Goal: Information Seeking & Learning: Learn about a topic

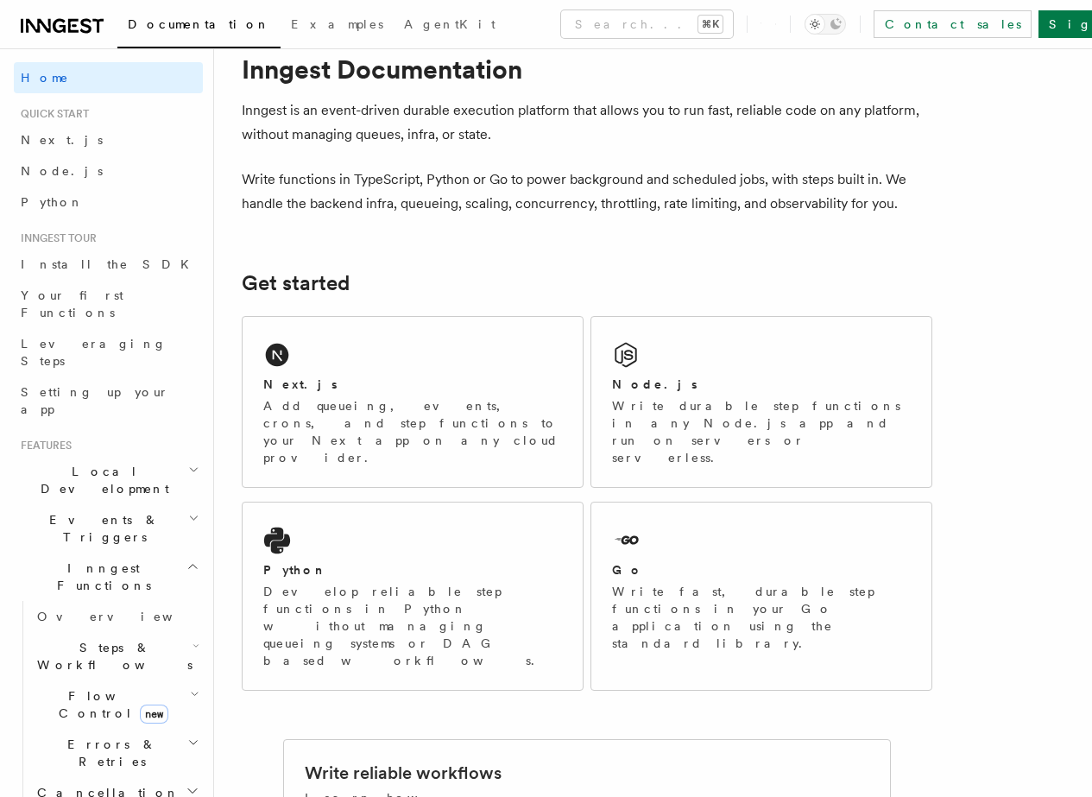
scroll to position [137, 0]
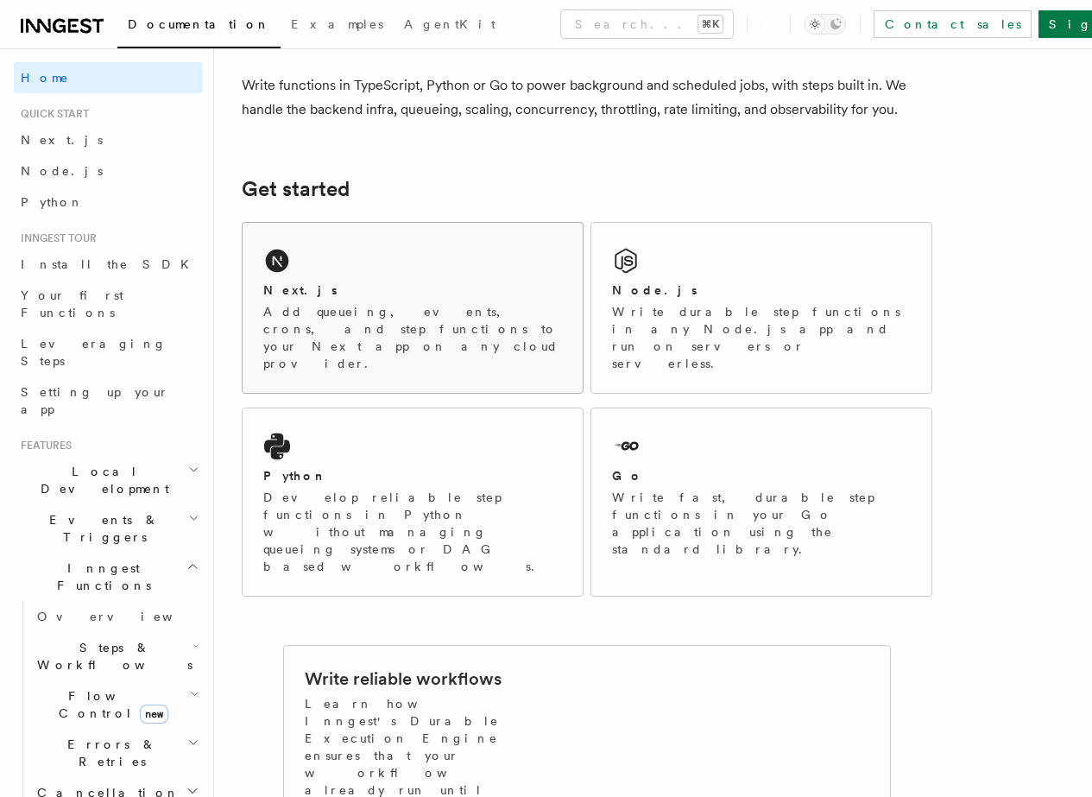
click at [451, 330] on p "Add queueing, events, crons, and step functions to your Next app on any cloud p…" at bounding box center [412, 337] width 299 height 69
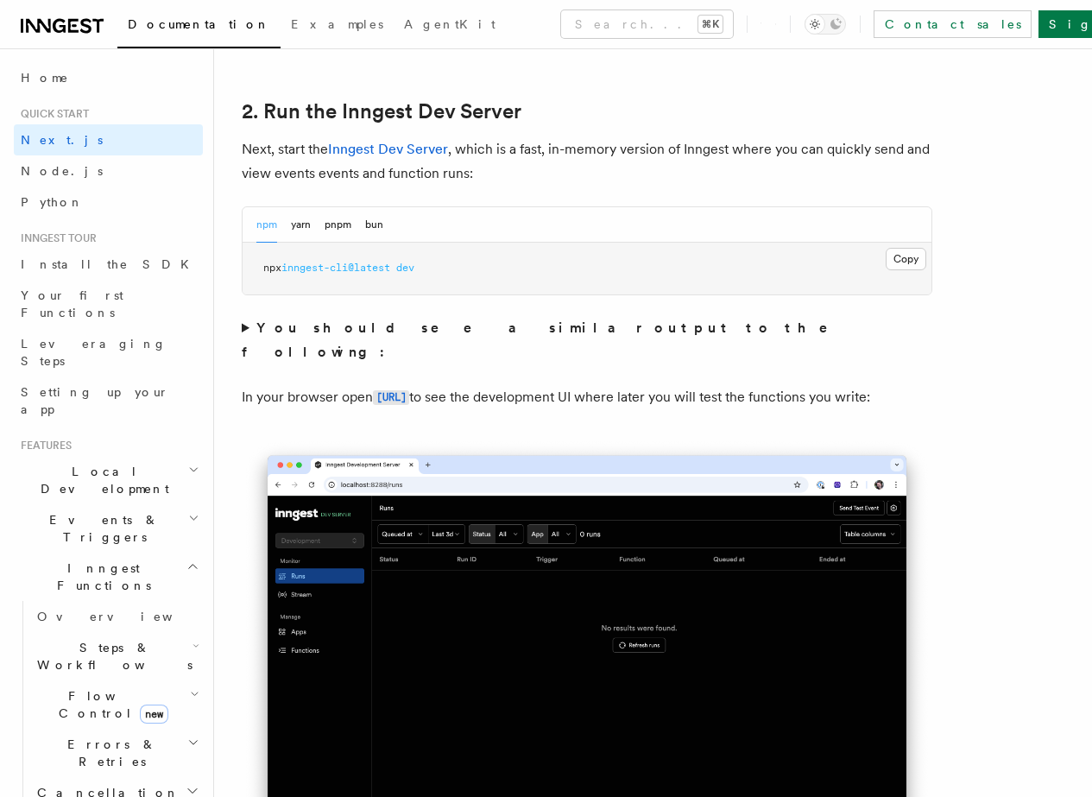
scroll to position [1081, 0]
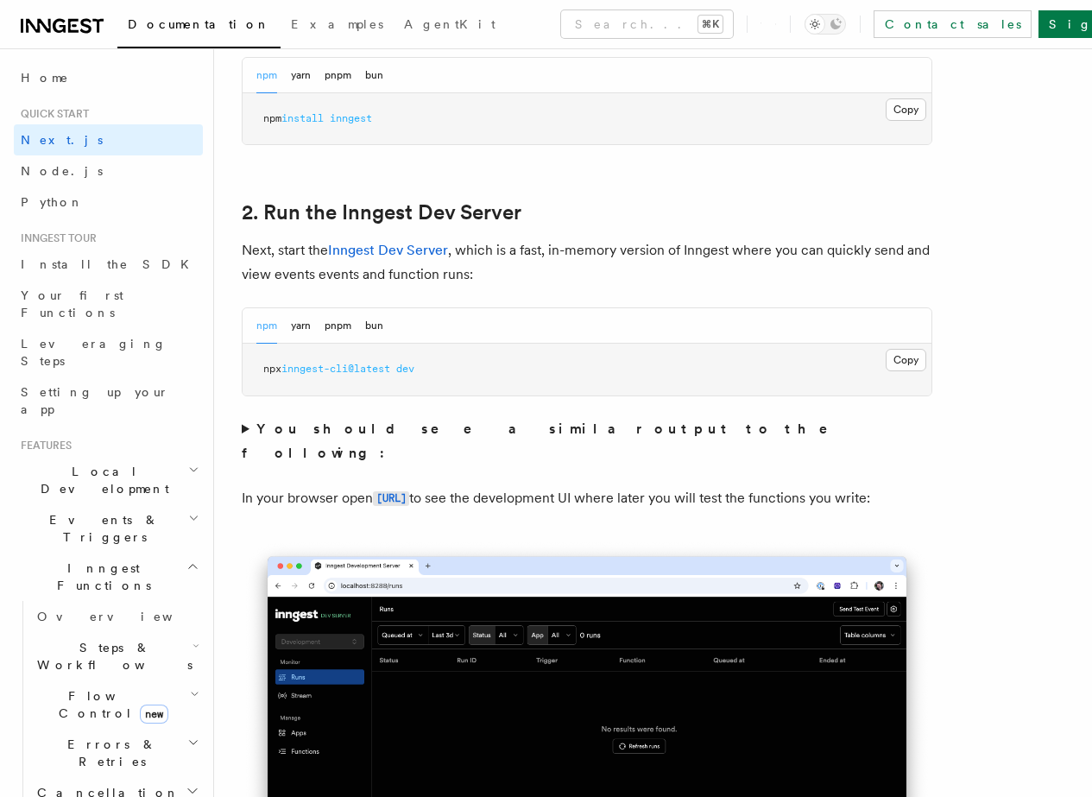
click at [609, 287] on p "Next, start the Inngest Dev Server , which is a fast, in-memory version of Inng…" at bounding box center [587, 262] width 691 height 48
click at [608, 287] on p "Next, start the Inngest Dev Server , which is a fast, in-memory version of Inng…" at bounding box center [587, 262] width 691 height 48
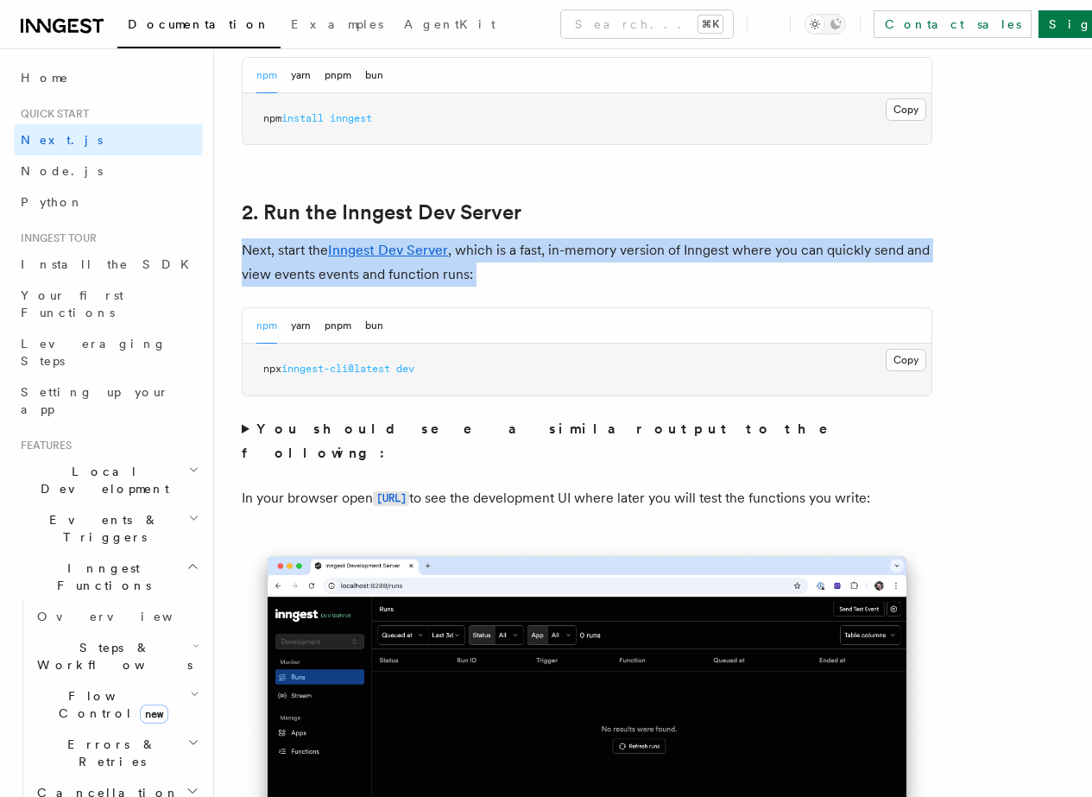
drag, startPoint x: 597, startPoint y: 299, endPoint x: 241, endPoint y: 263, distance: 357.5
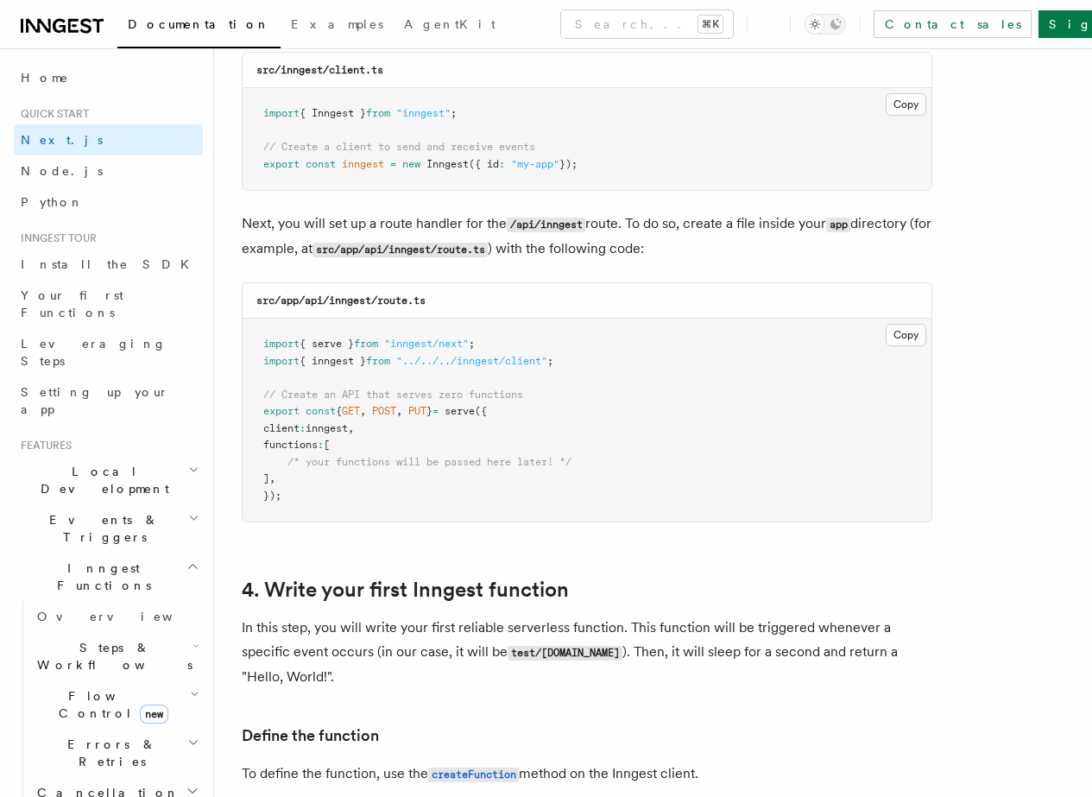
scroll to position [2243, 0]
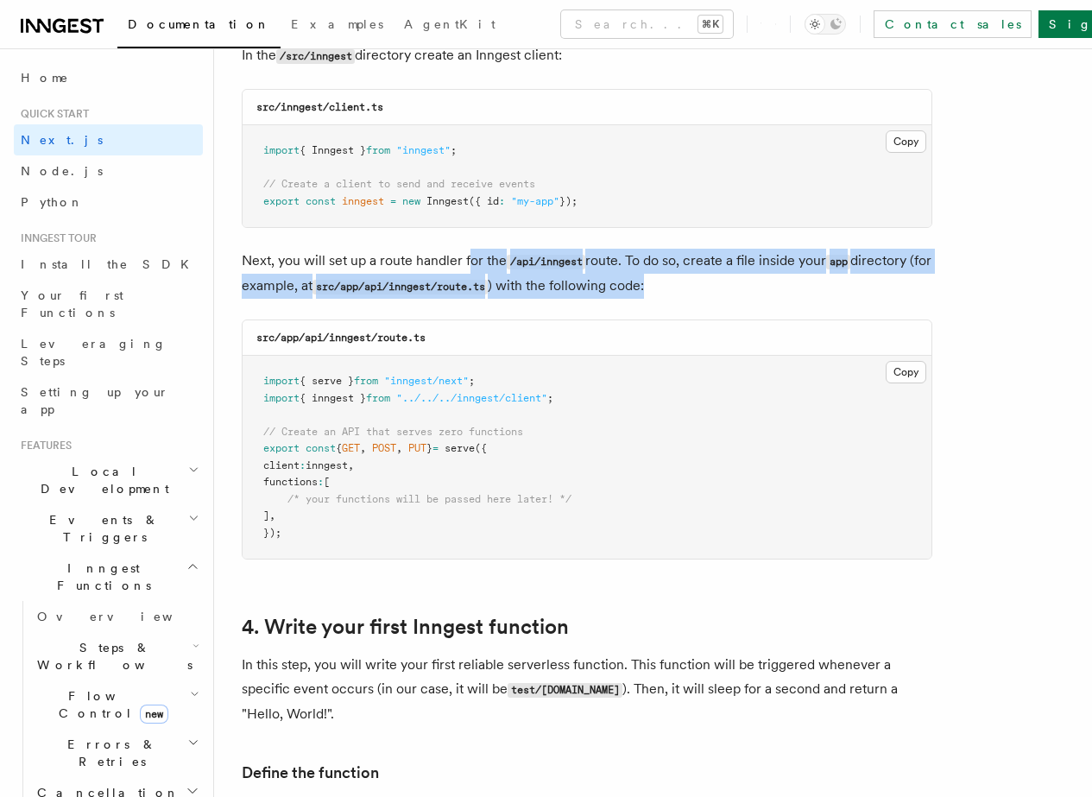
drag, startPoint x: 471, startPoint y: 248, endPoint x: 704, endPoint y: 301, distance: 239.2
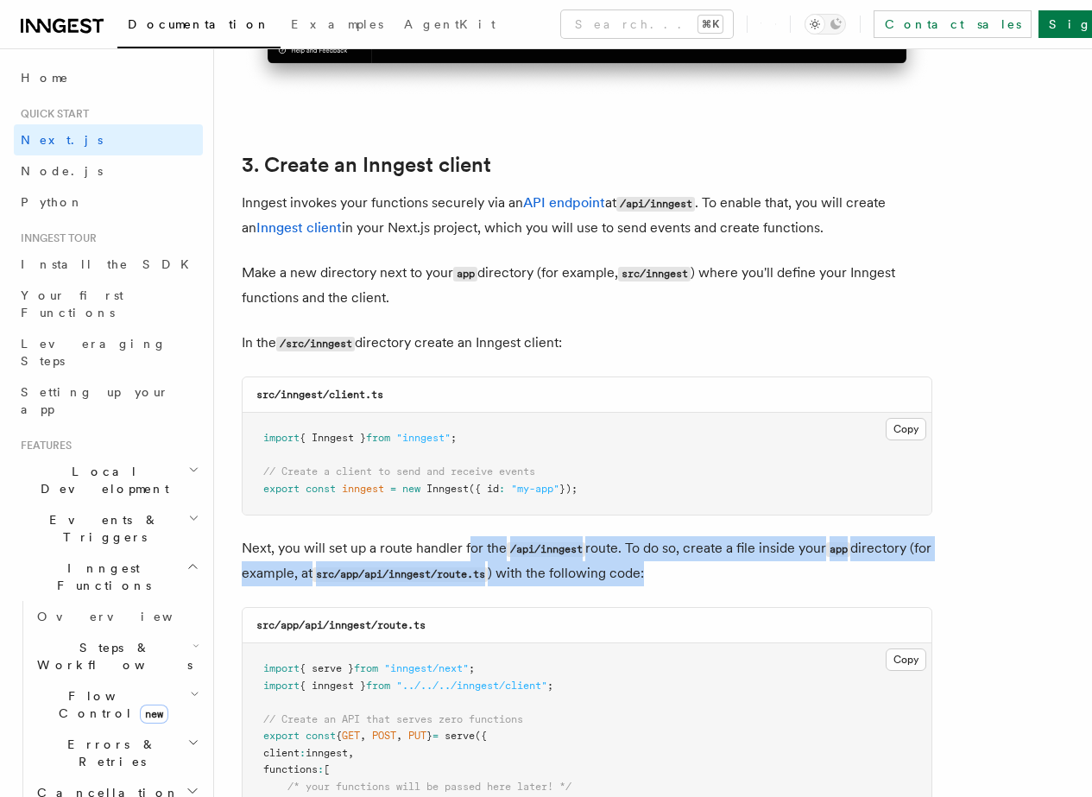
scroll to position [1781, 0]
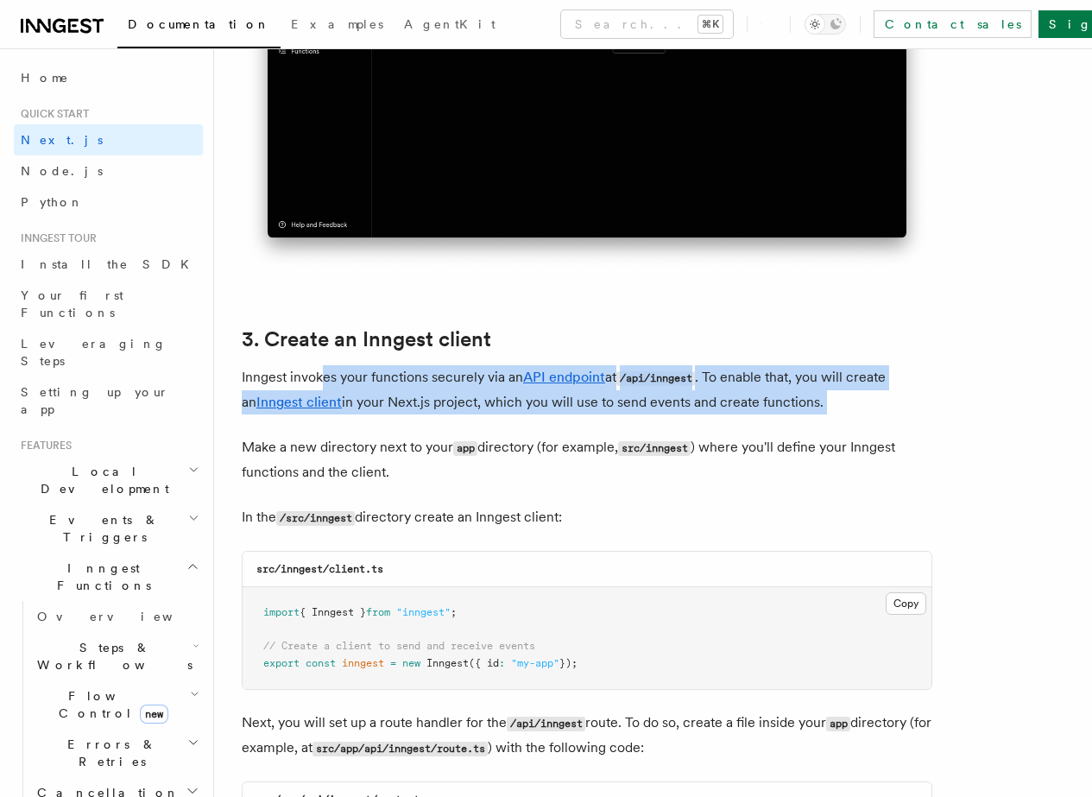
drag, startPoint x: 326, startPoint y: 366, endPoint x: 554, endPoint y: 402, distance: 230.7
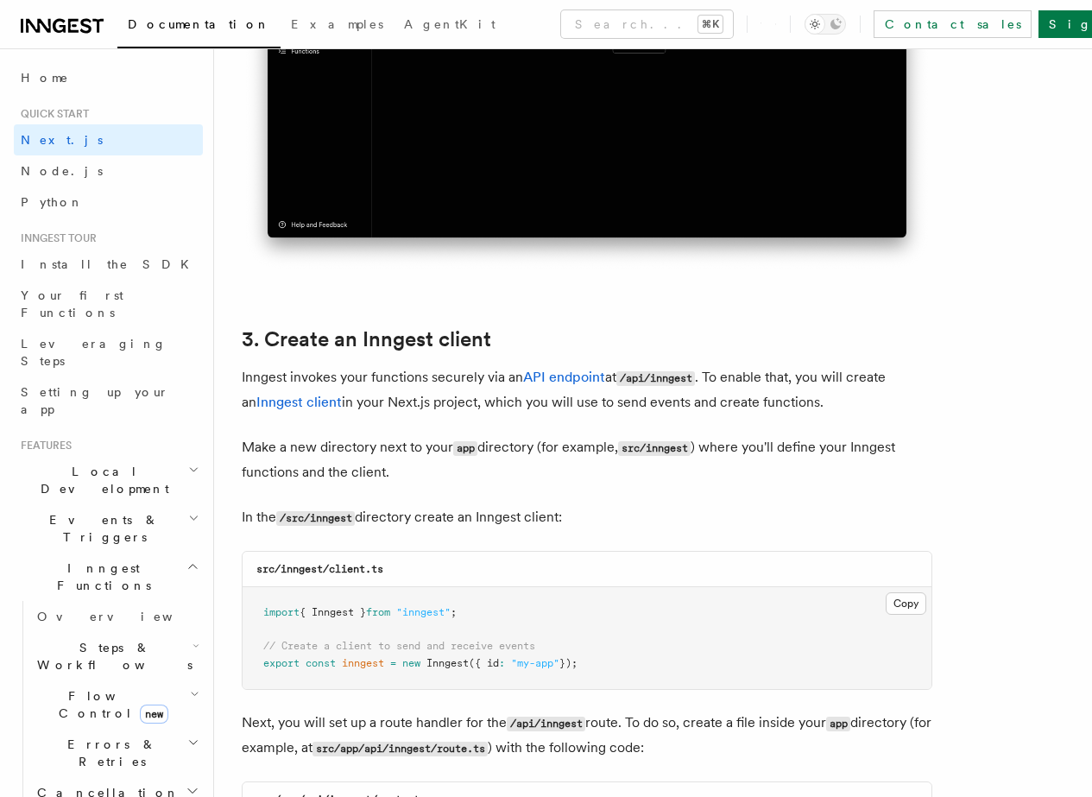
click at [753, 370] on p "Inngest invokes your functions securely via an API endpoint at /api/inngest . T…" at bounding box center [587, 389] width 691 height 49
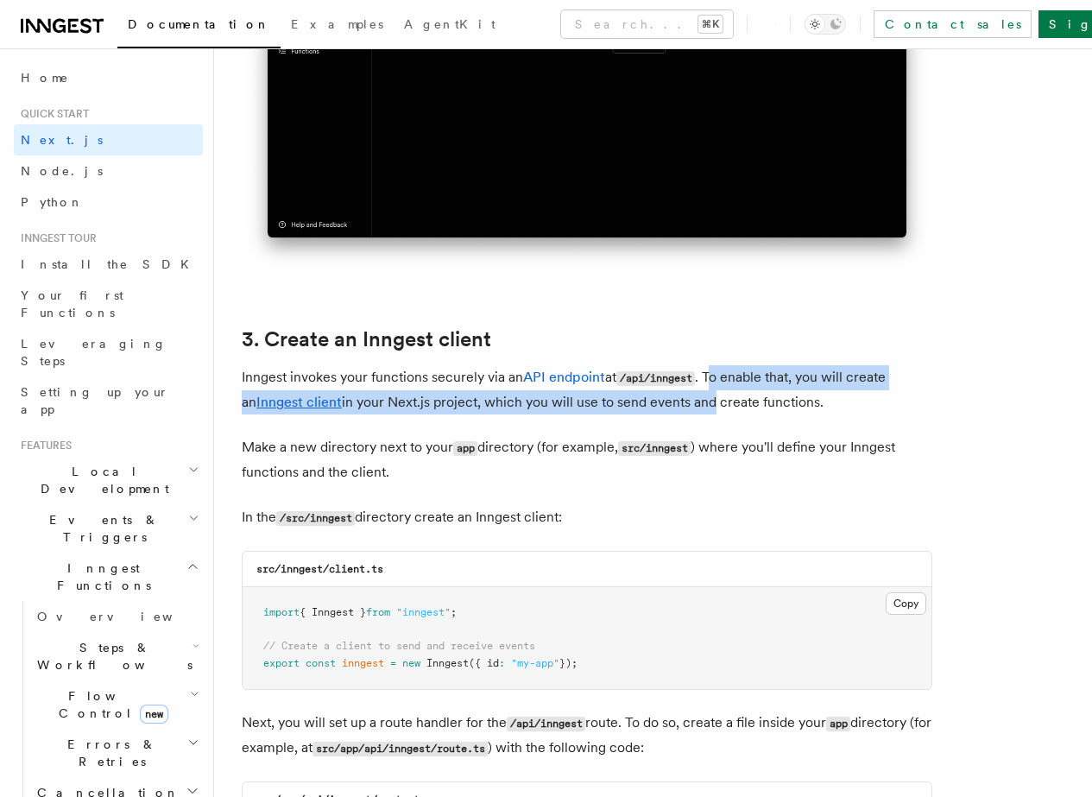
drag, startPoint x: 715, startPoint y: 367, endPoint x: 754, endPoint y: 396, distance: 48.7
click at [754, 396] on p "Inngest invokes your functions securely via an API endpoint at /api/inngest . T…" at bounding box center [587, 389] width 691 height 49
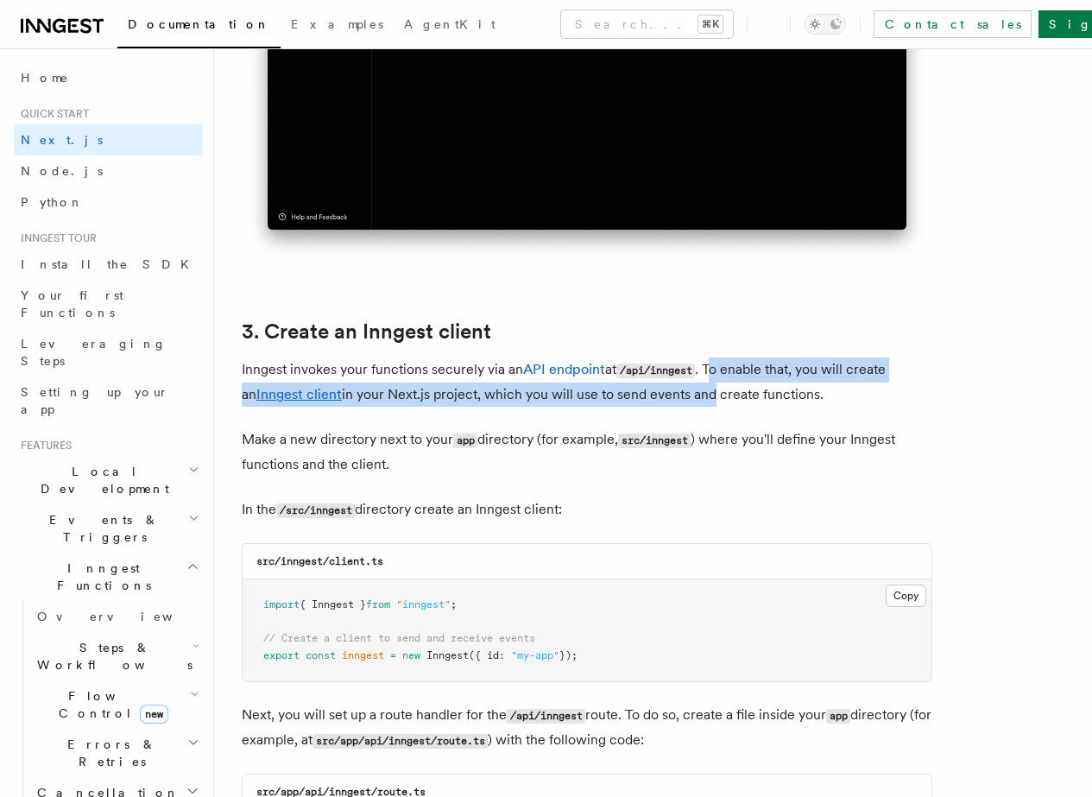
scroll to position [1791, 0]
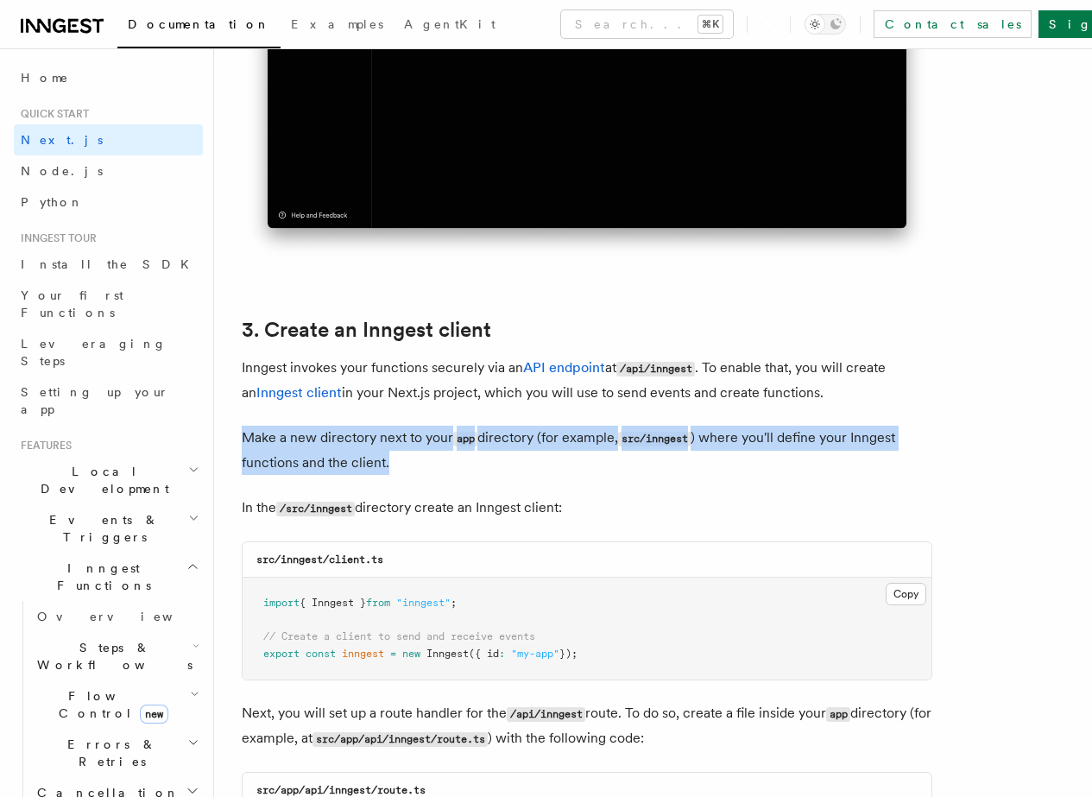
drag, startPoint x: 283, startPoint y: 435, endPoint x: 463, endPoint y: 456, distance: 180.8
click at [463, 456] on p "Make a new directory next to your app directory (for example, src/inngest ) whe…" at bounding box center [587, 450] width 691 height 49
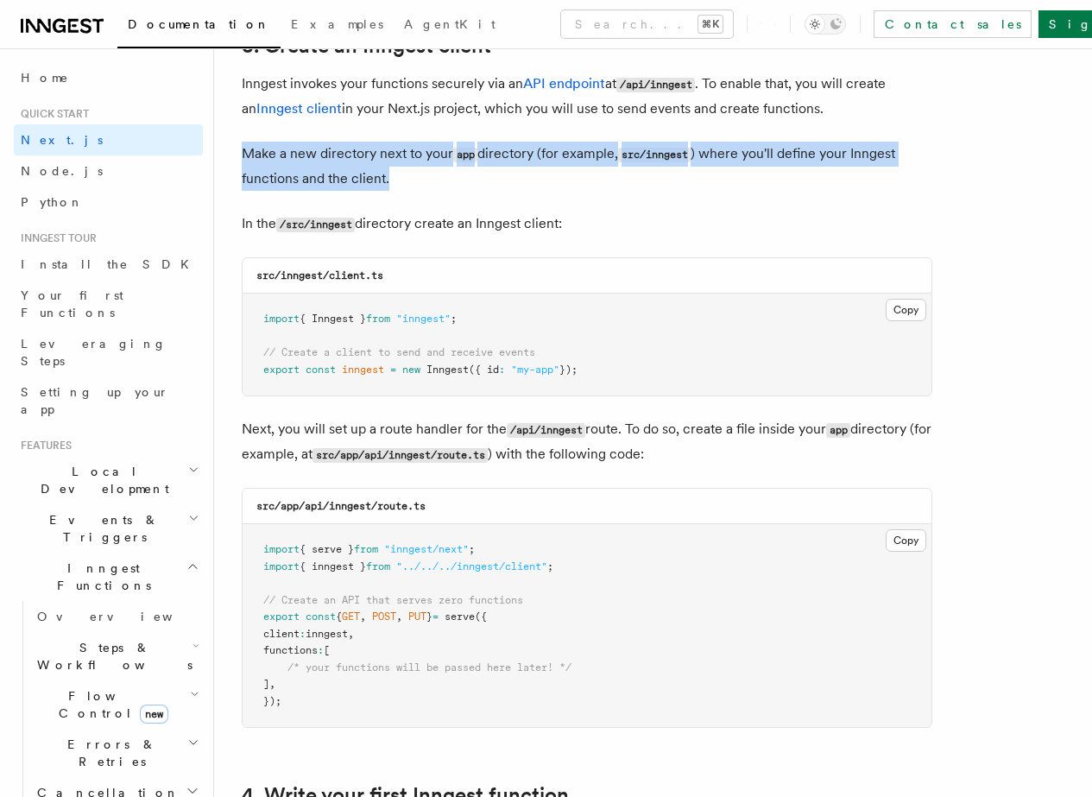
scroll to position [2085, 0]
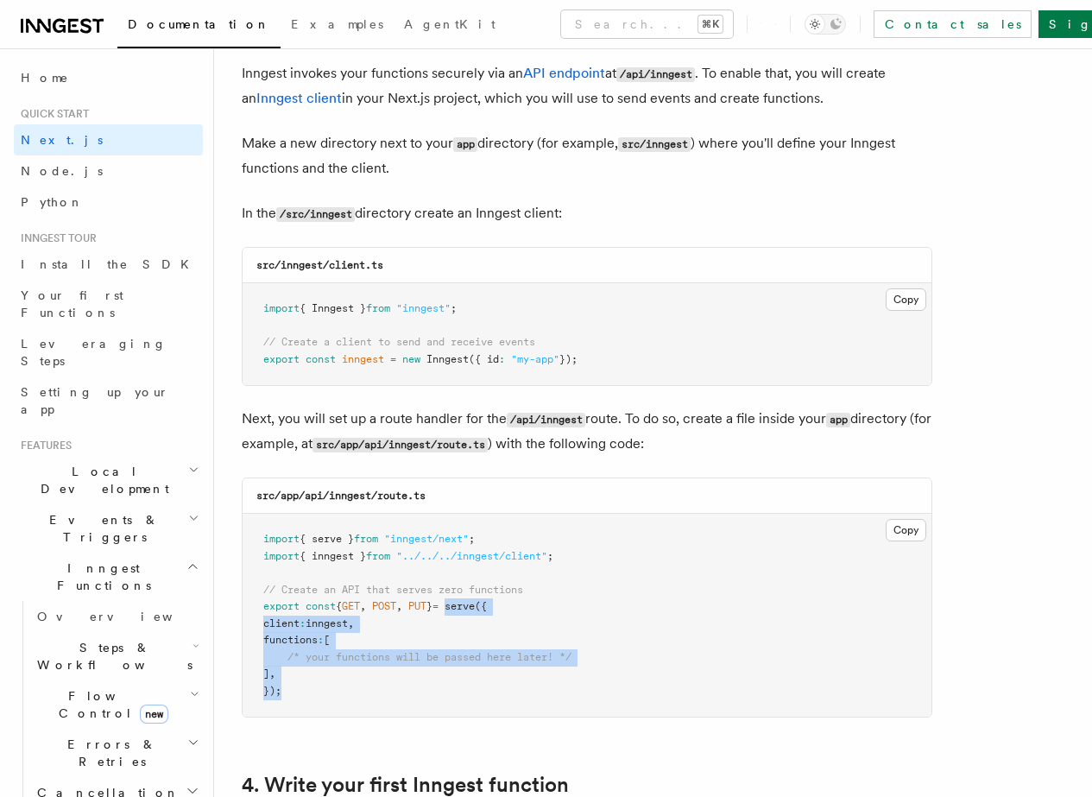
drag, startPoint x: 474, startPoint y: 586, endPoint x: 465, endPoint y: 687, distance: 100.5
click at [465, 687] on pre "import { serve } from "inngest/next" ; import { inngest } from "../../../innges…" at bounding box center [587, 615] width 689 height 203
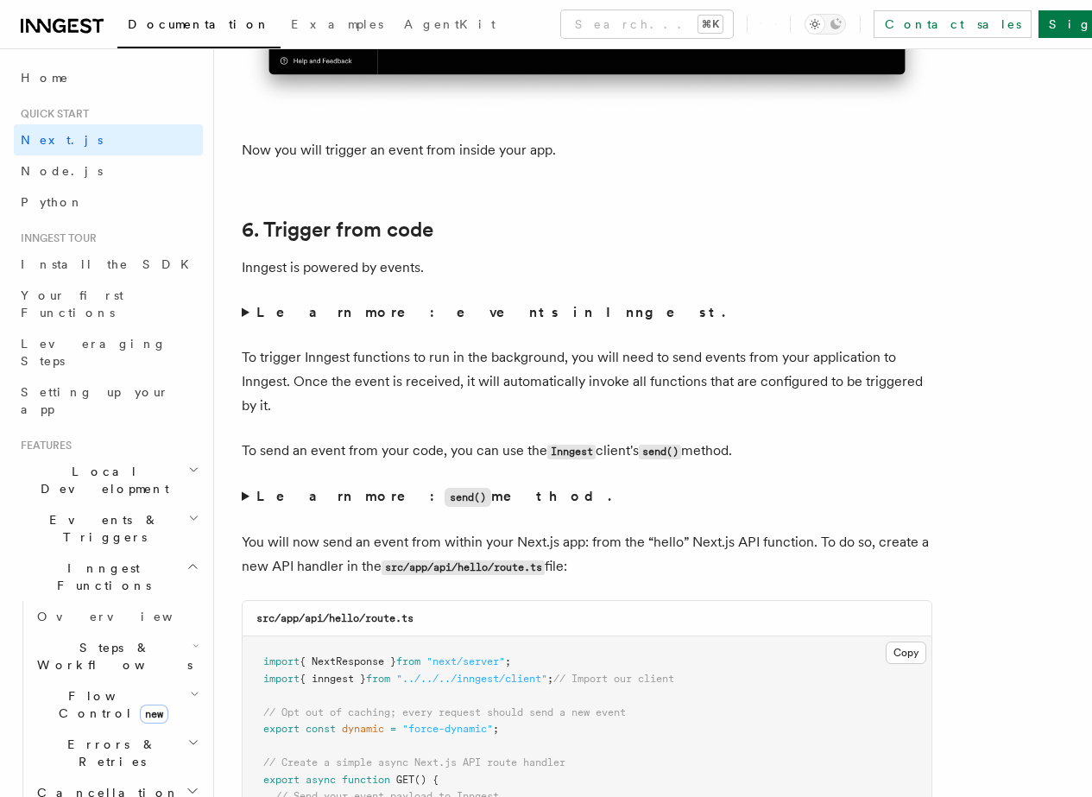
scroll to position [8632, 0]
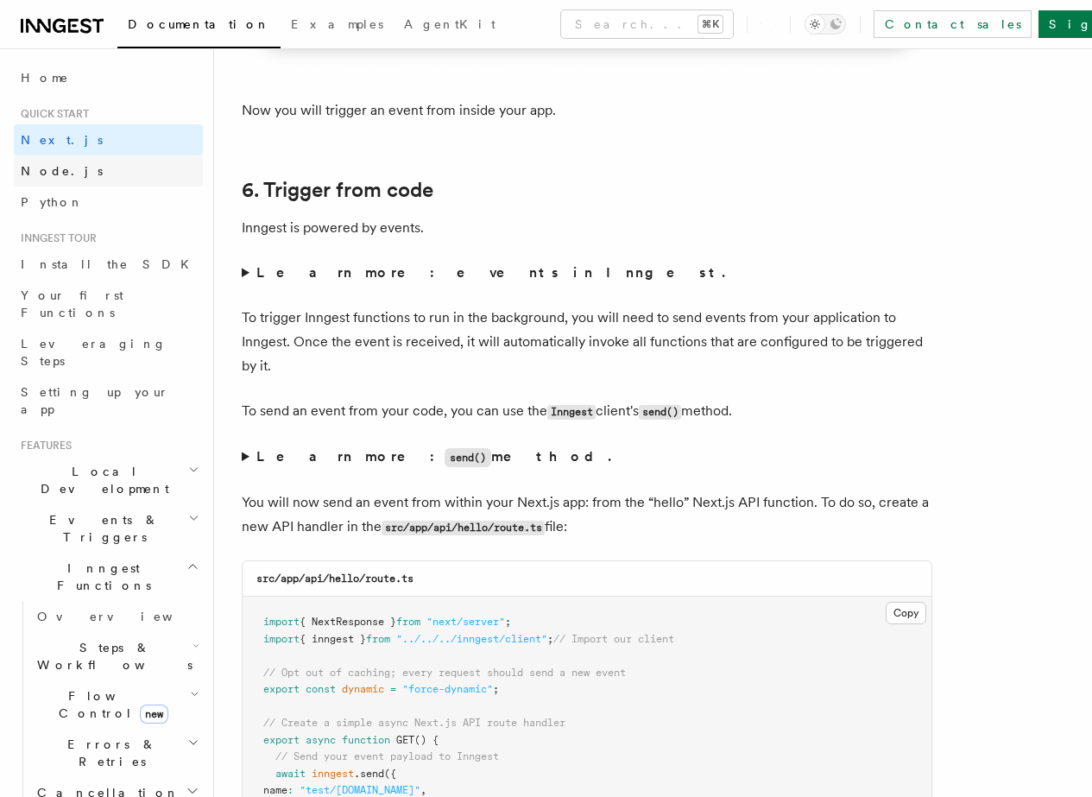
click at [110, 181] on link "Node.js" at bounding box center [108, 170] width 189 height 31
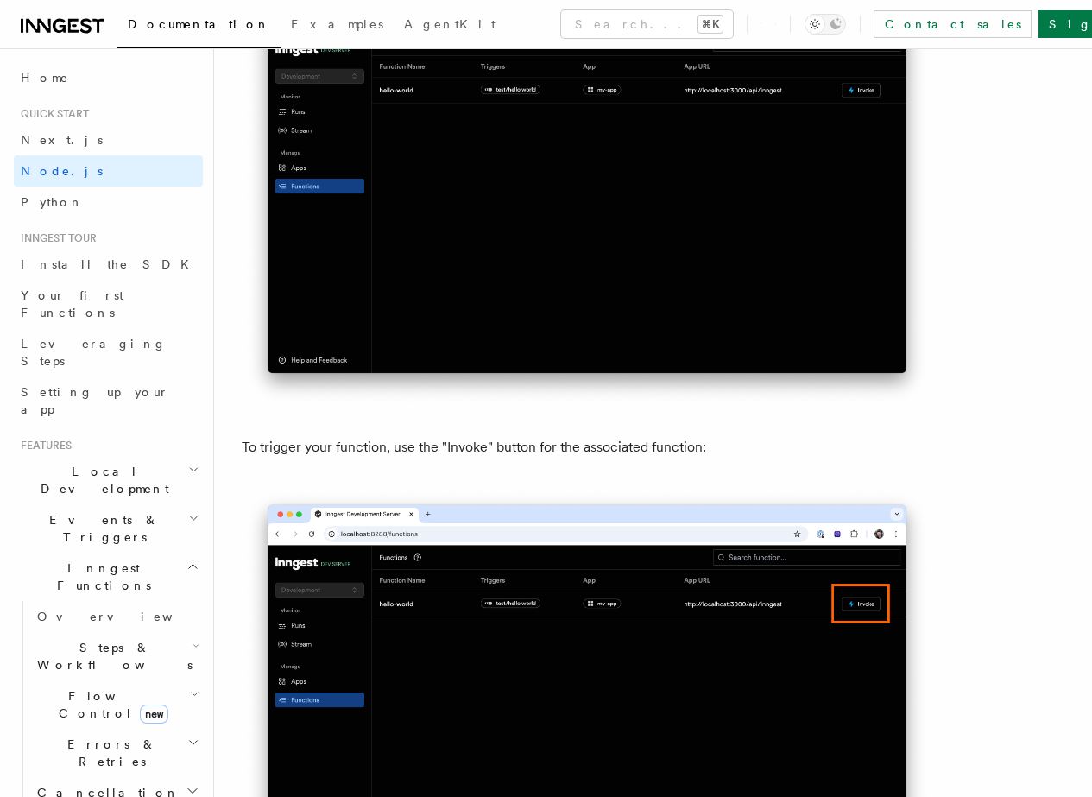
scroll to position [4457, 0]
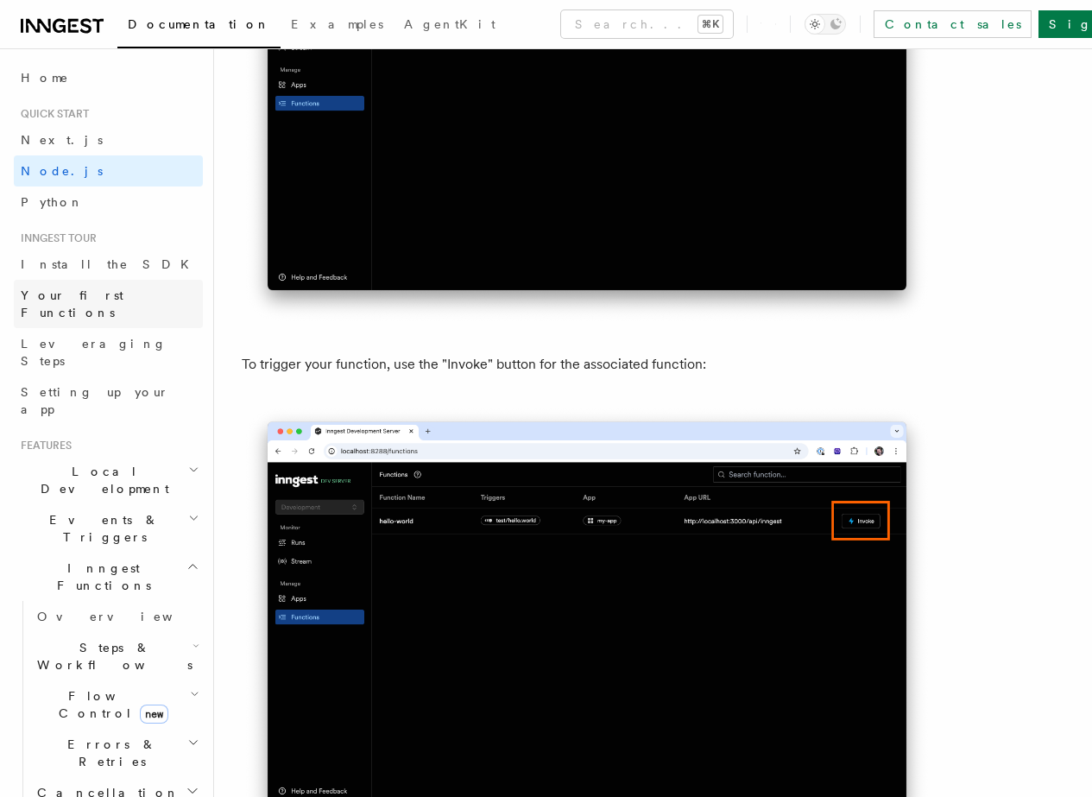
click at [75, 289] on span "Your first Functions" at bounding box center [72, 303] width 103 height 31
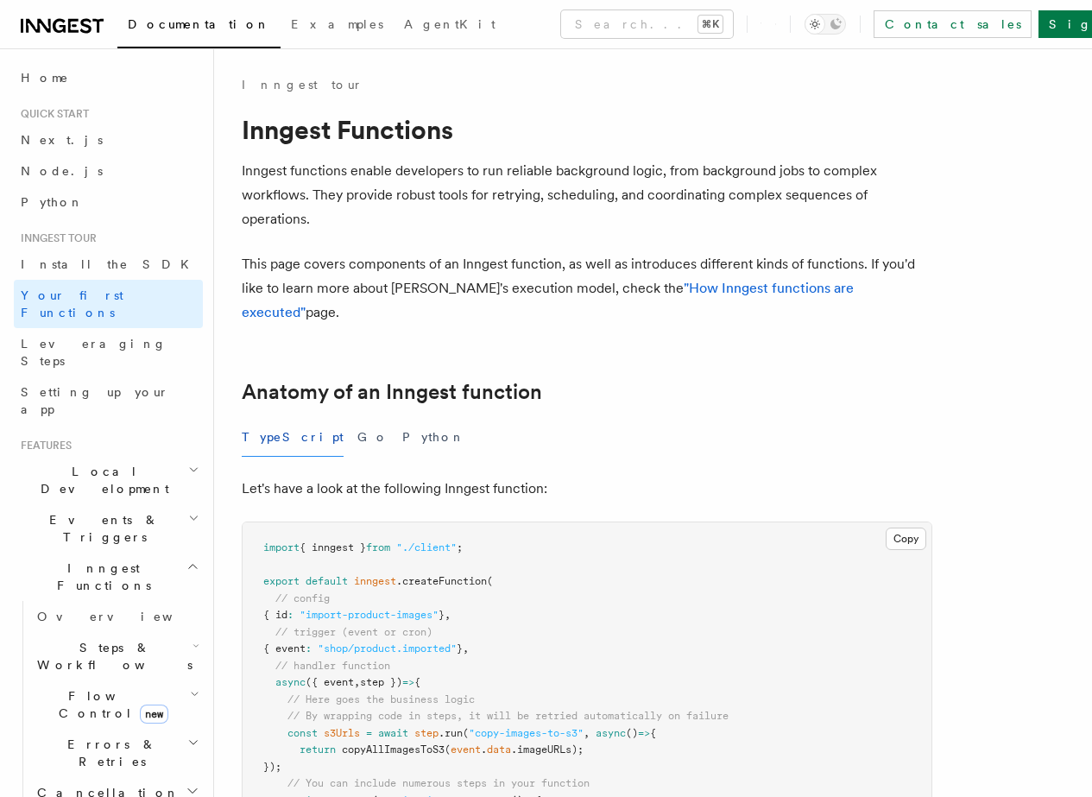
click at [153, 504] on h2 "Events & Triggers" at bounding box center [108, 528] width 189 height 48
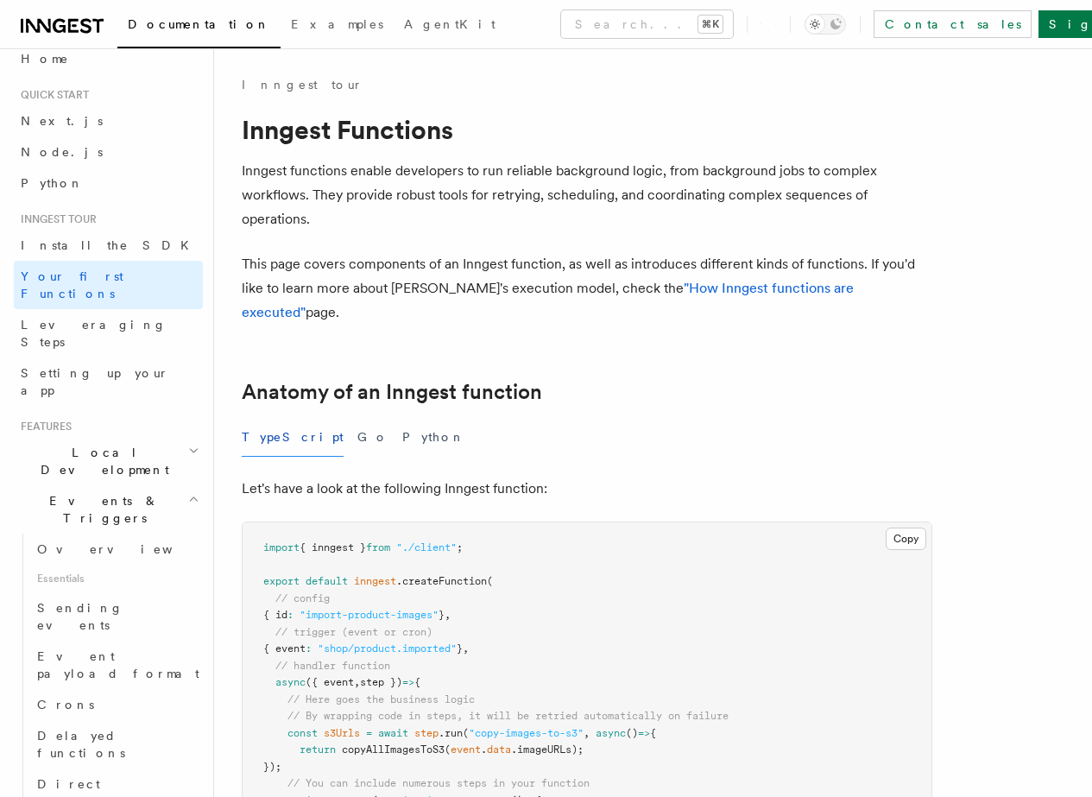
scroll to position [20, 0]
click at [104, 564] on span "Essentials" at bounding box center [116, 578] width 173 height 28
click at [81, 541] on span "Overview" at bounding box center [126, 548] width 178 height 14
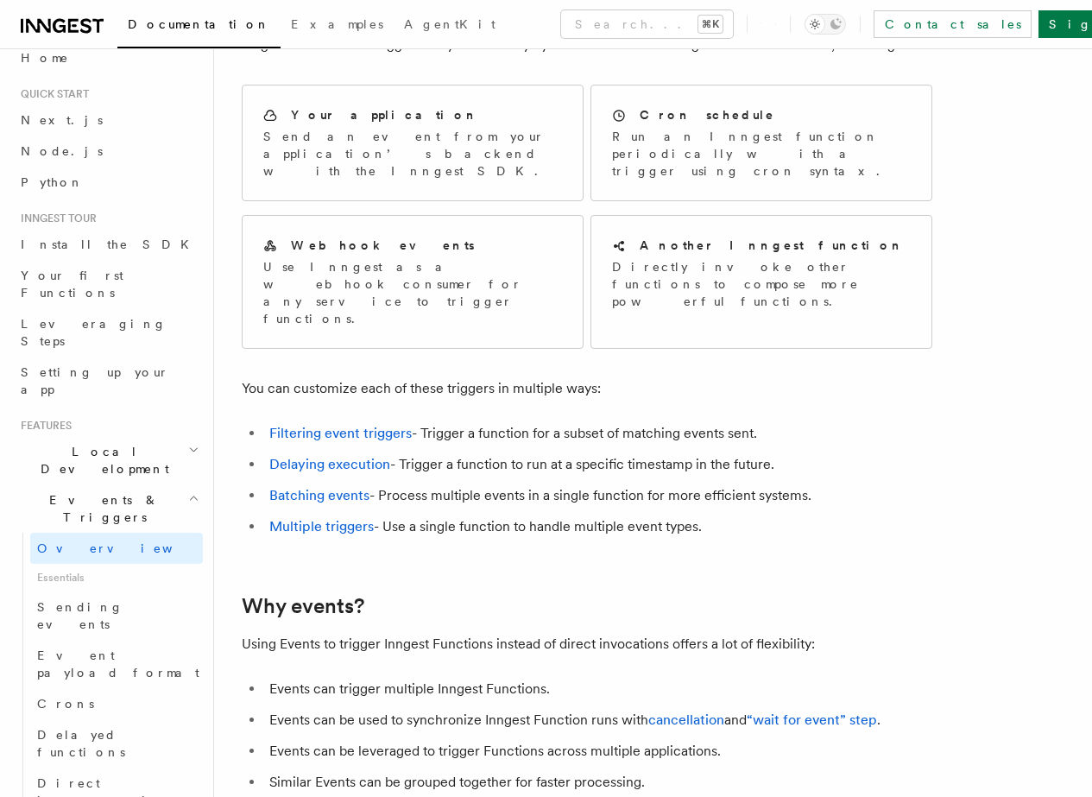
scroll to position [127, 0]
click at [111, 598] on span "Sending events" at bounding box center [120, 615] width 166 height 35
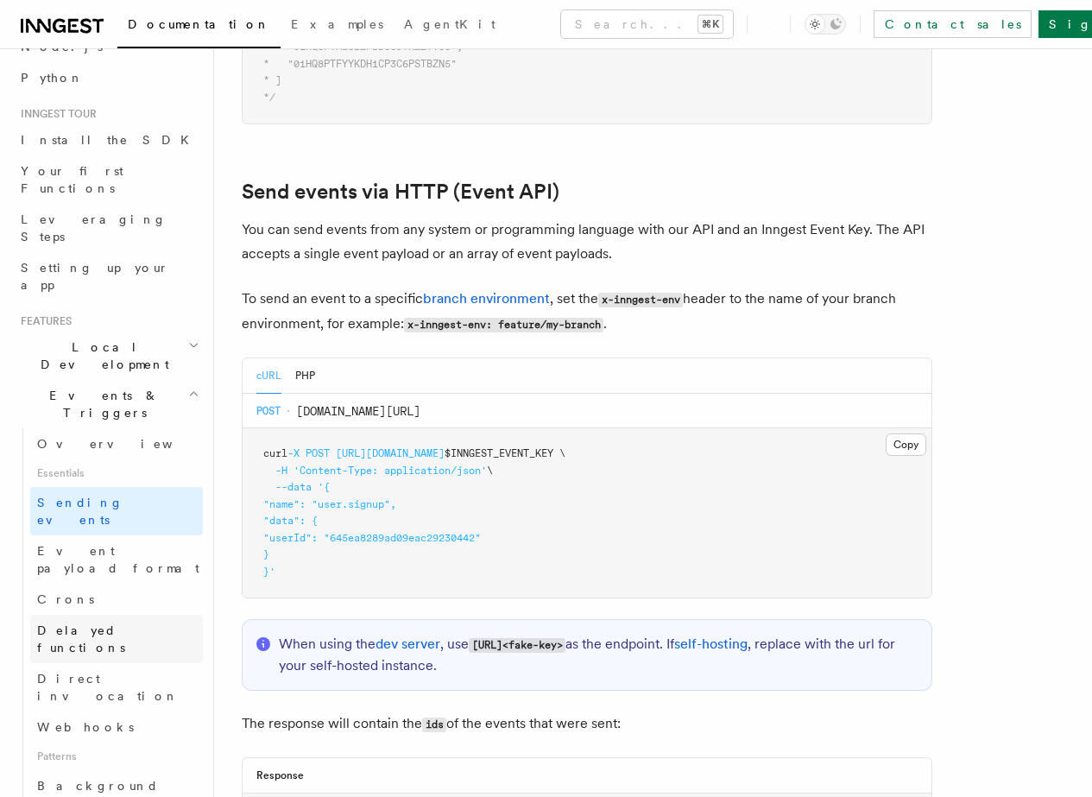
scroll to position [161, 0]
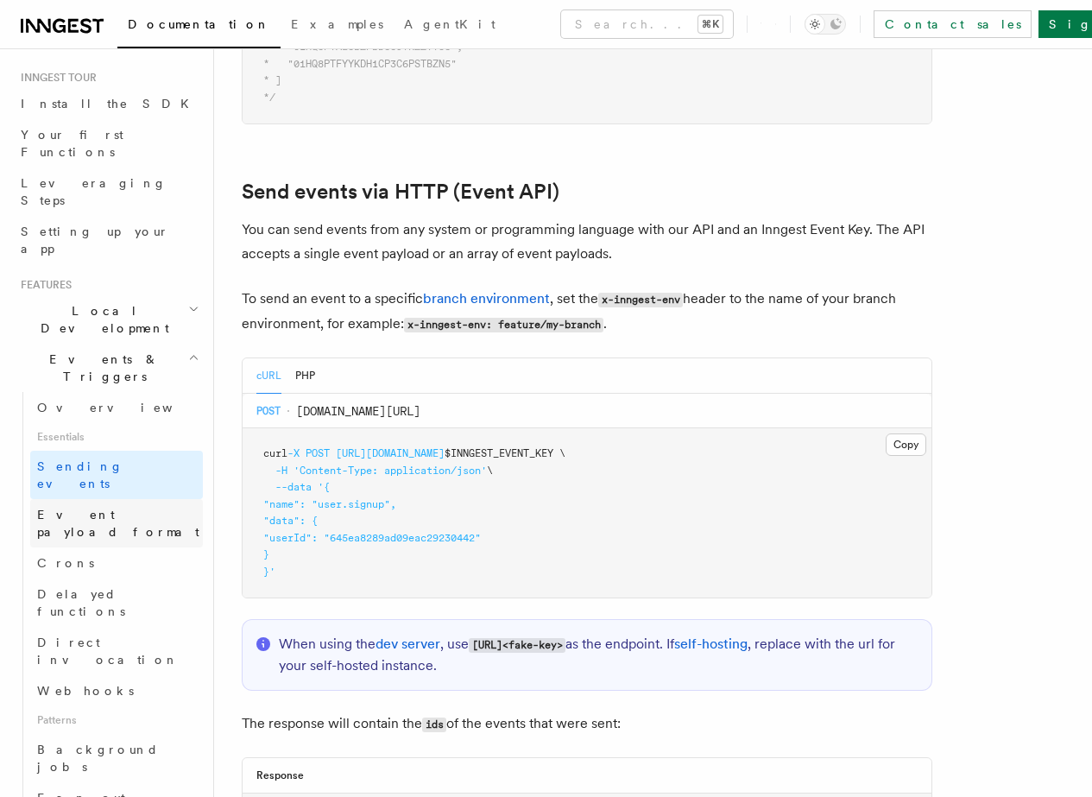
click at [103, 499] on link "Event payload format" at bounding box center [116, 523] width 173 height 48
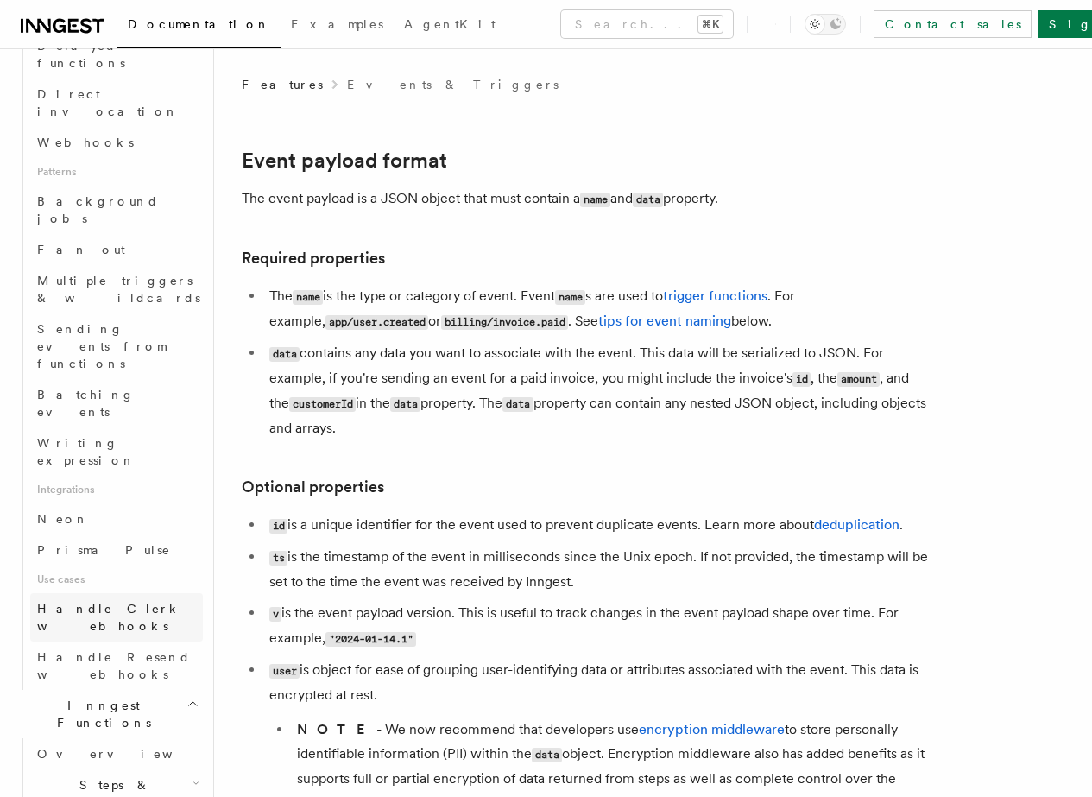
scroll to position [774, 0]
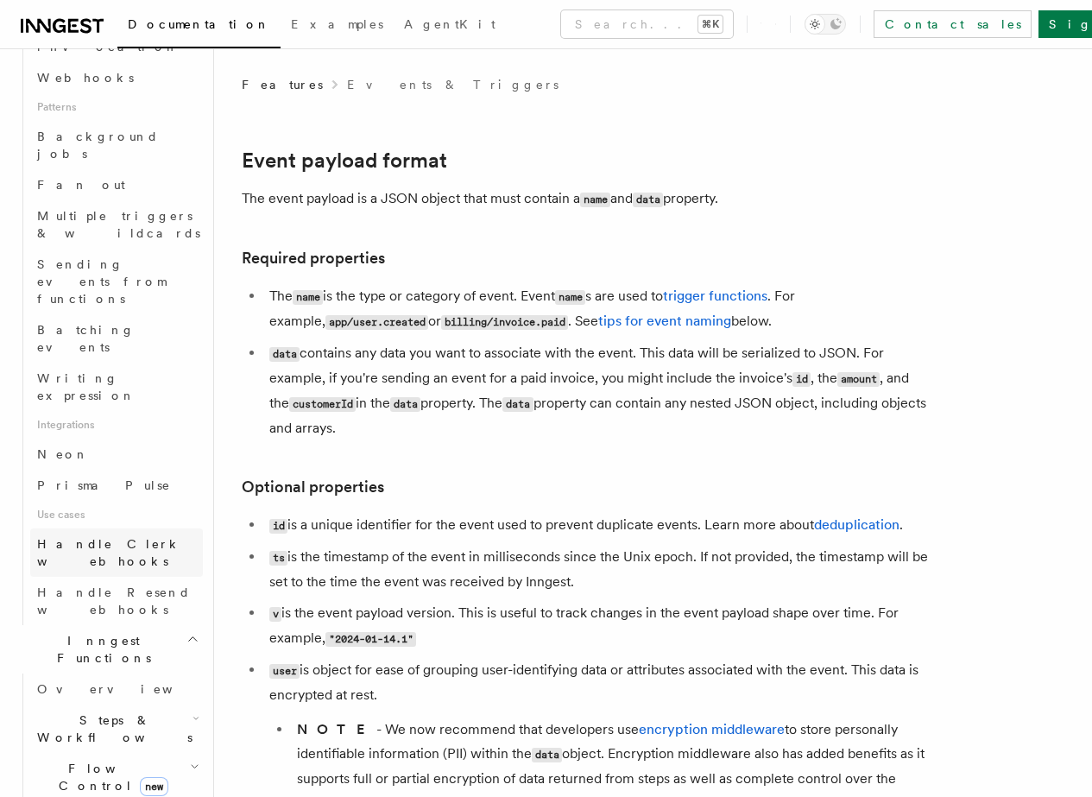
click at [93, 528] on link "Handle Clerk webhooks" at bounding box center [116, 552] width 173 height 48
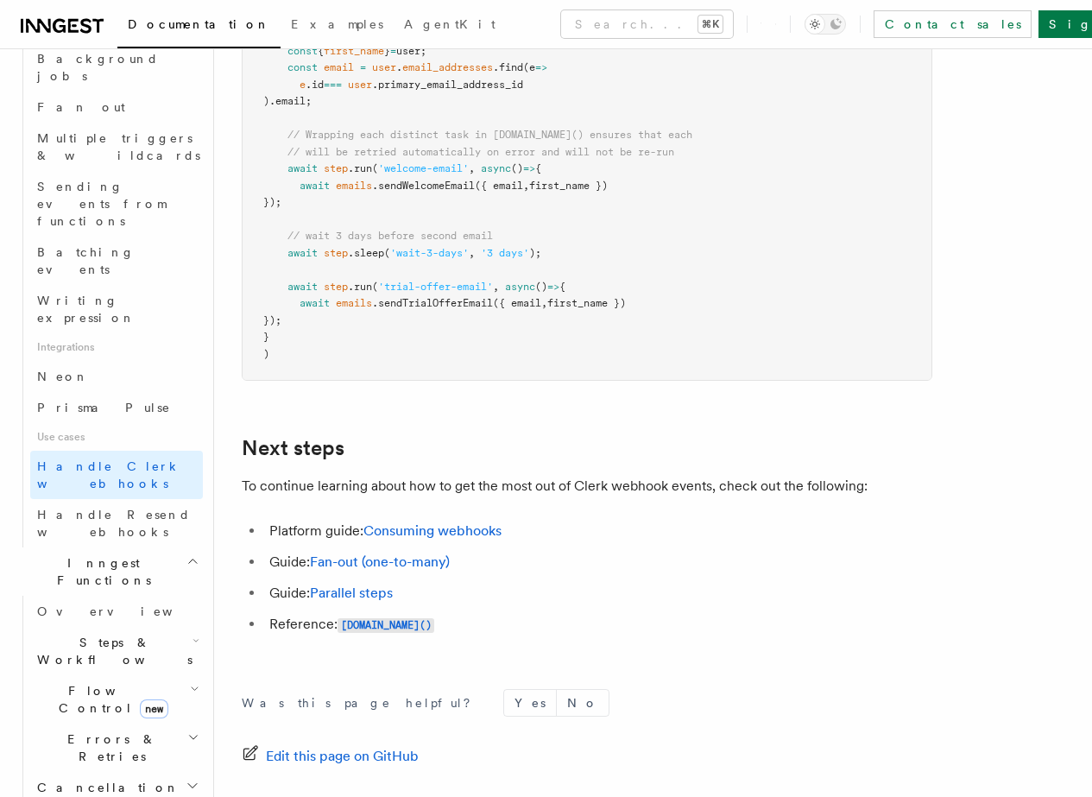
scroll to position [864, 0]
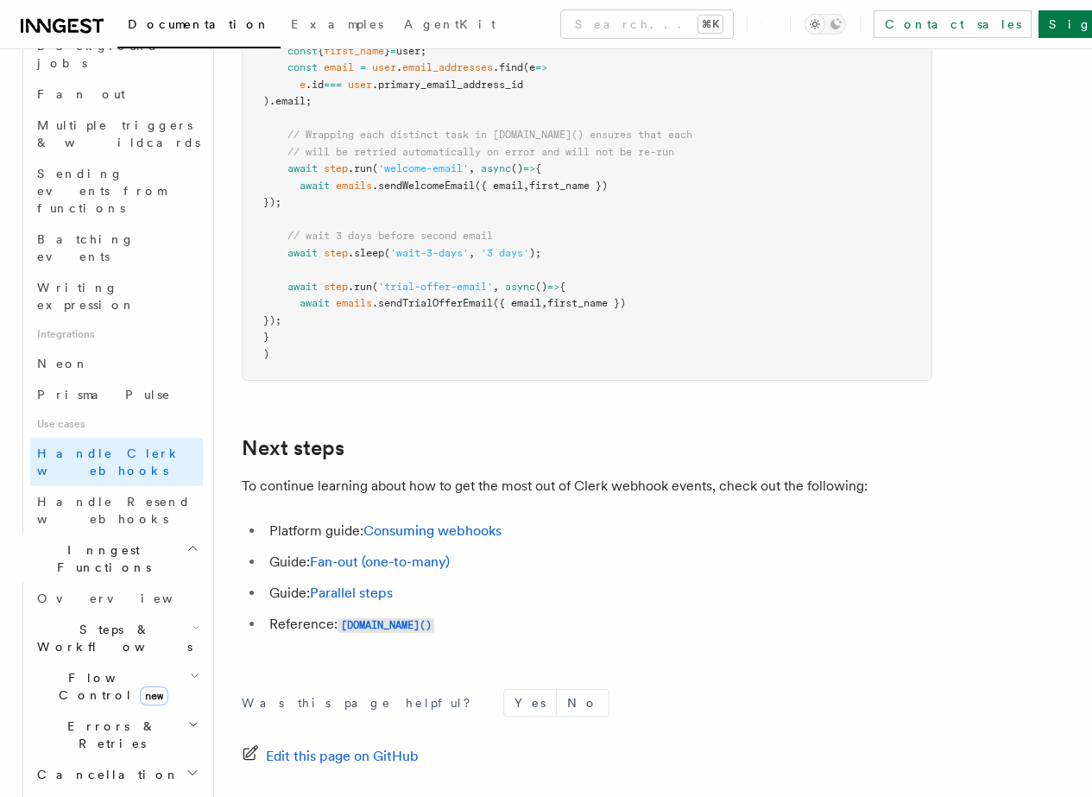
click at [92, 621] on span "Steps & Workflows" at bounding box center [111, 638] width 162 height 35
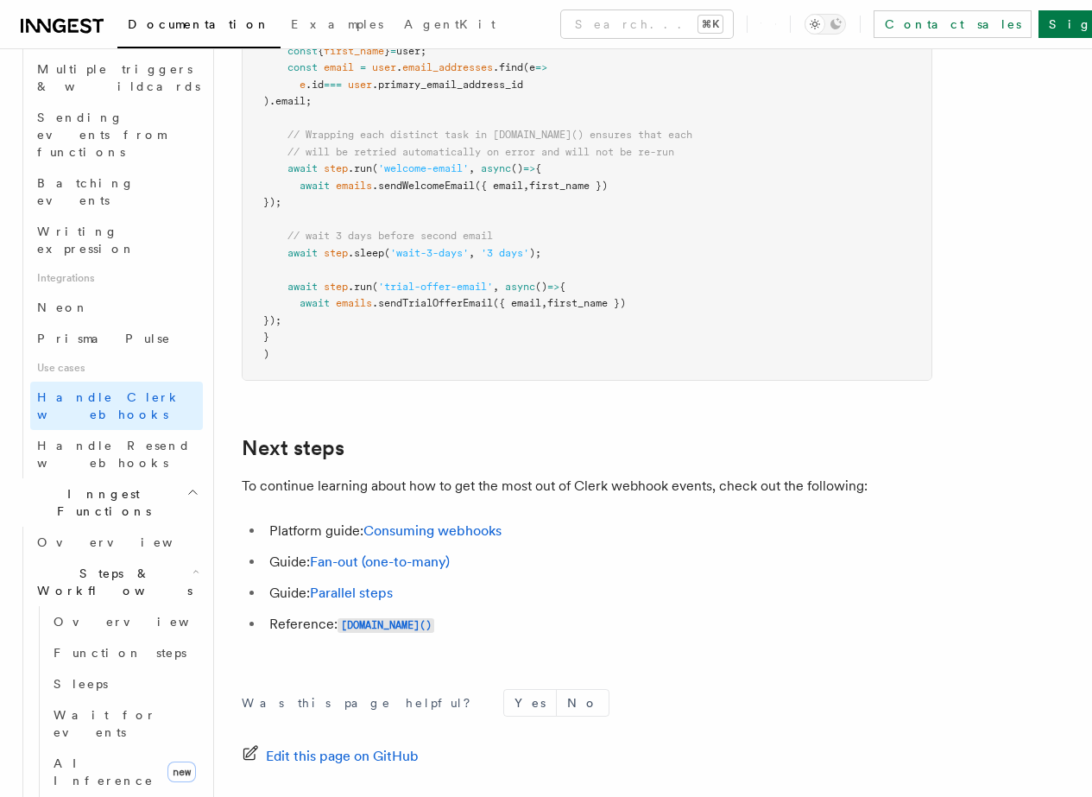
scroll to position [994, 0]
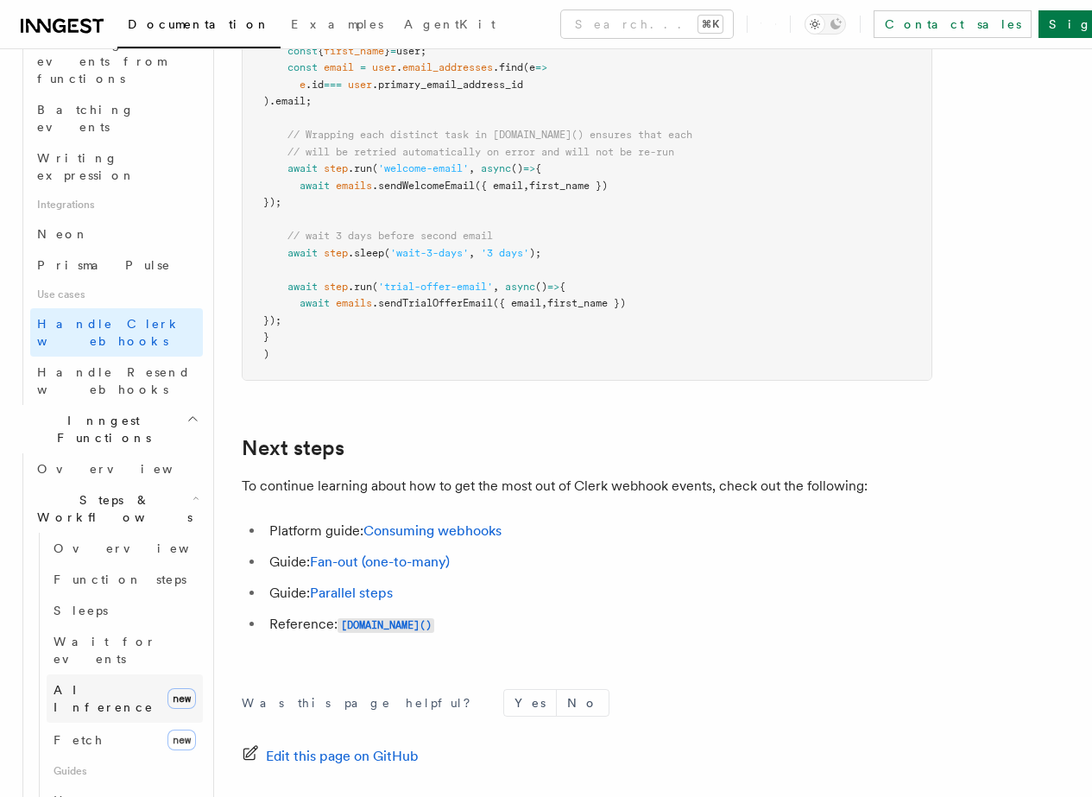
click at [75, 683] on span "AI Inference" at bounding box center [104, 698] width 100 height 31
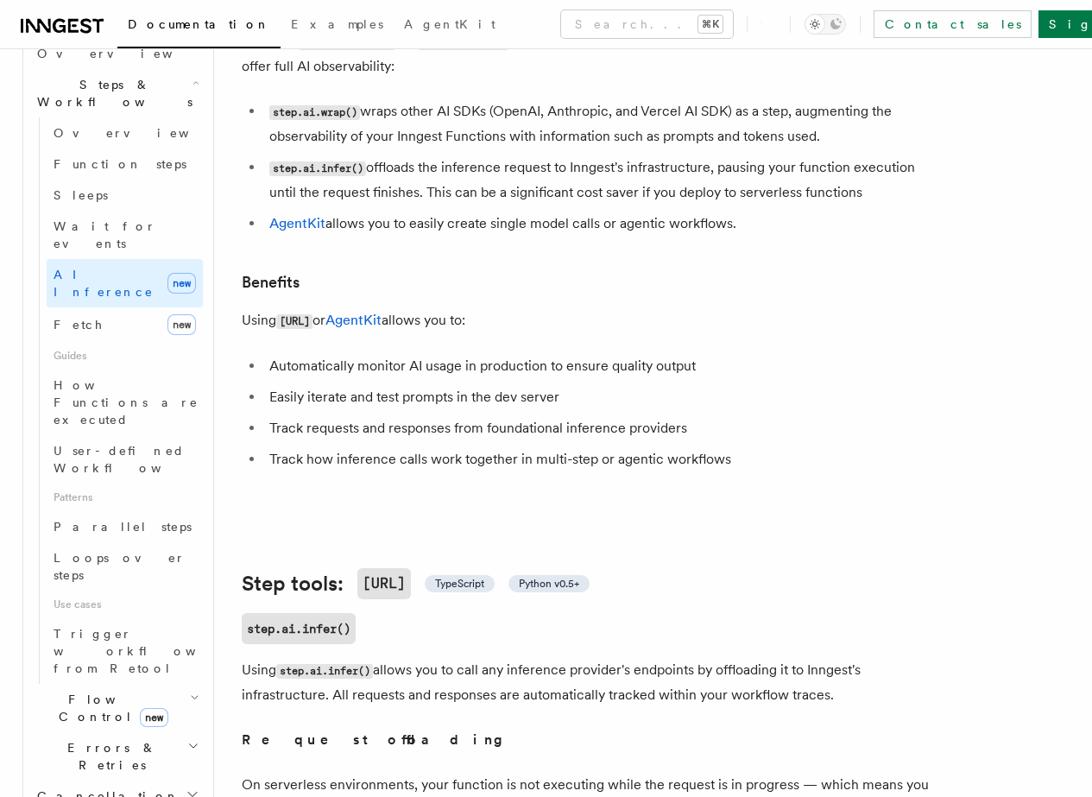
scroll to position [541, 0]
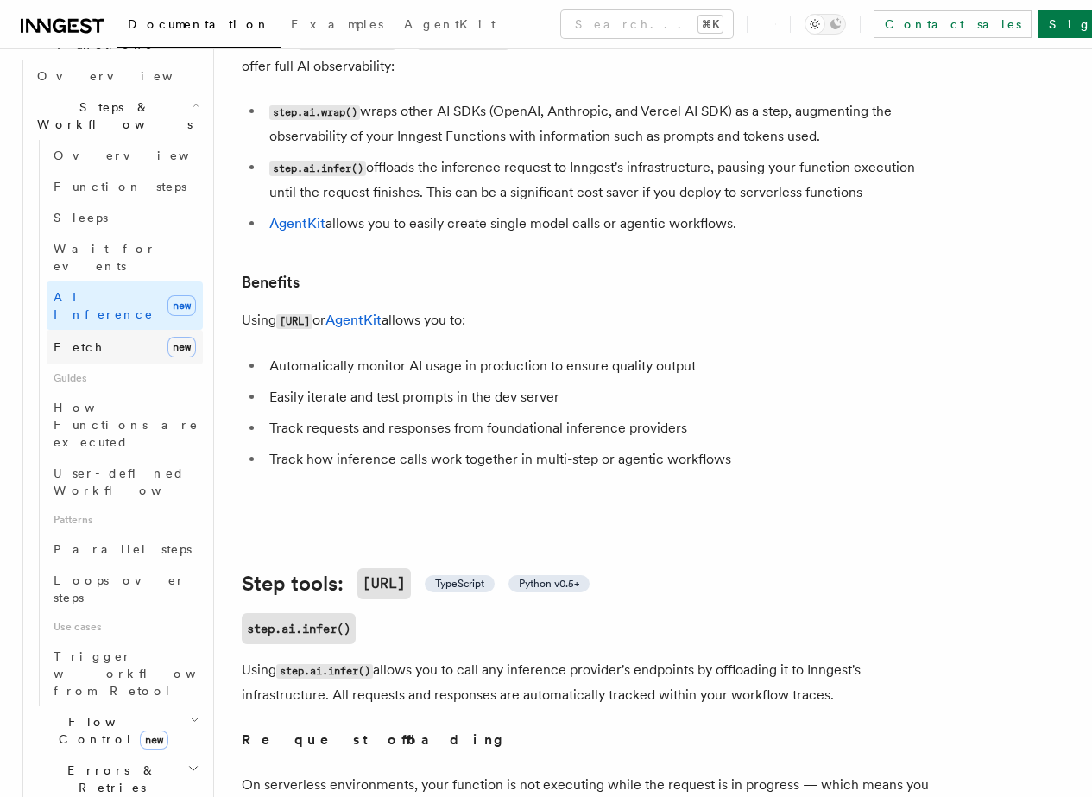
click at [47, 330] on span at bounding box center [47, 347] width 1 height 35
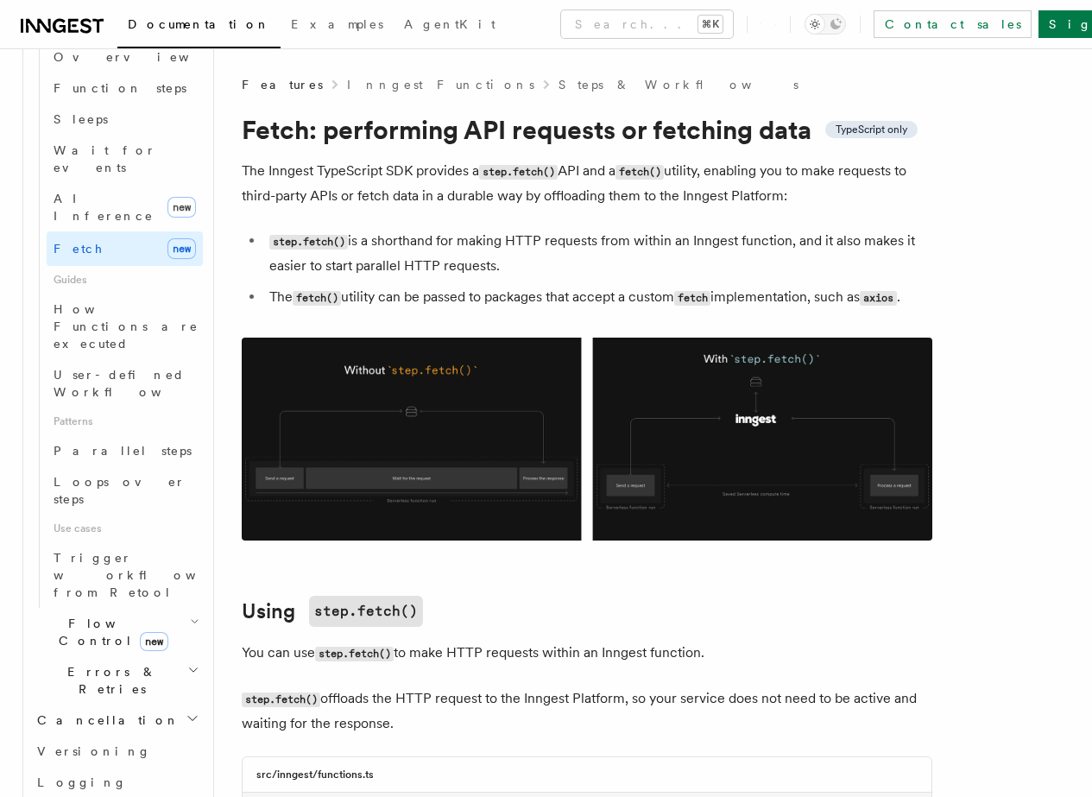
scroll to position [655, 0]
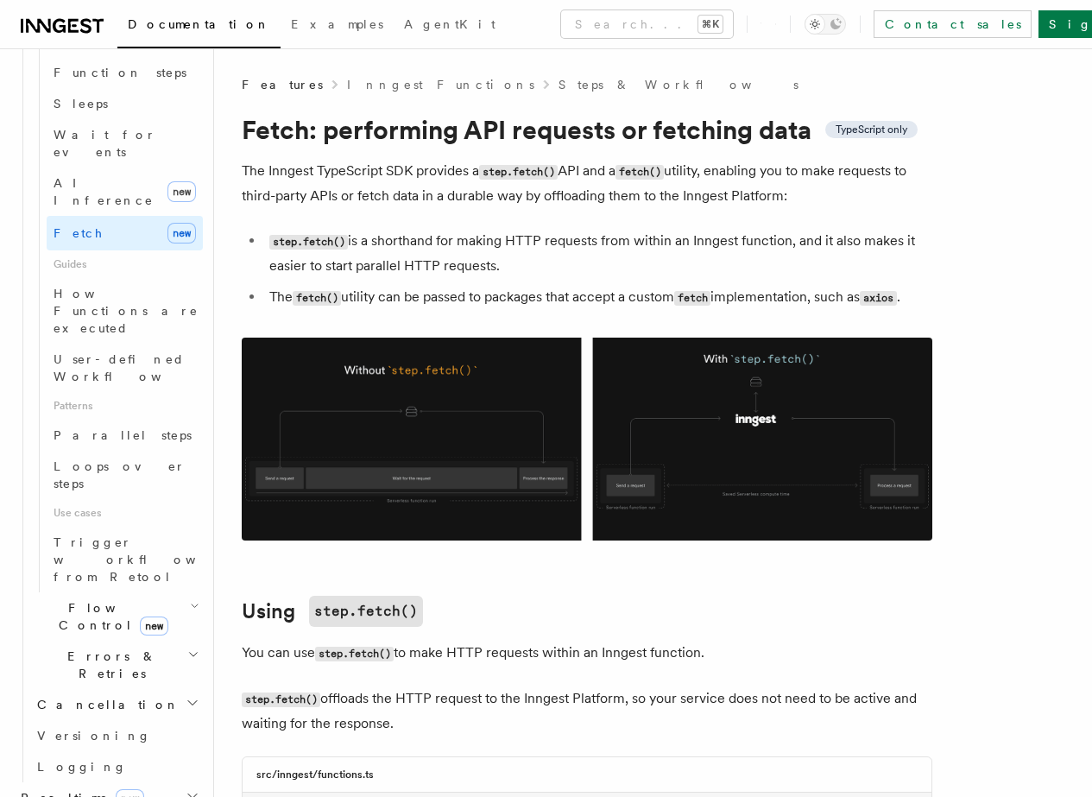
click at [106, 782] on h2 "Realtime new" at bounding box center [108, 797] width 189 height 31
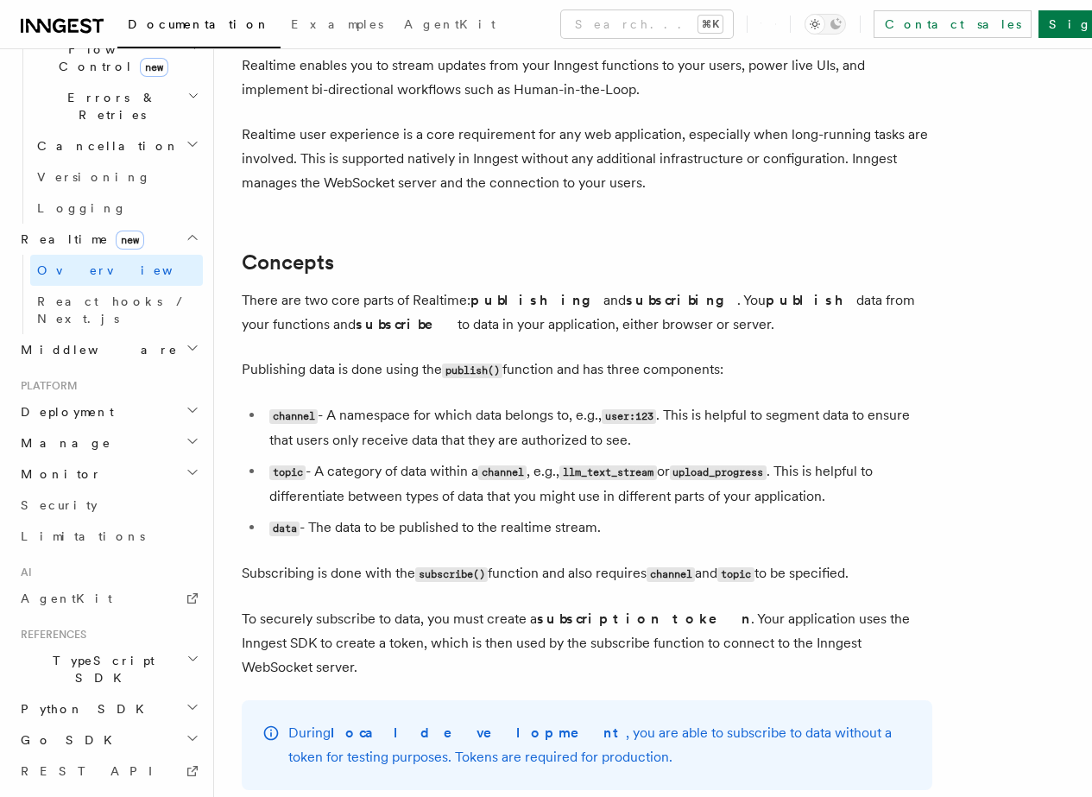
scroll to position [223, 0]
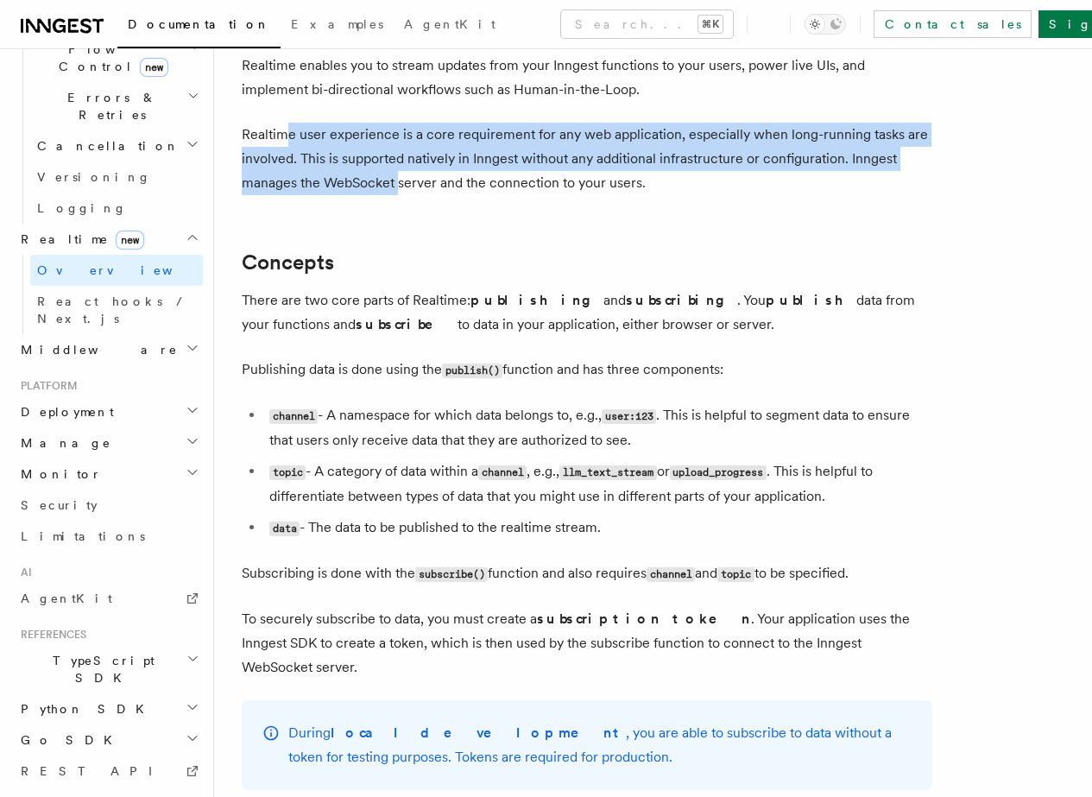
drag, startPoint x: 288, startPoint y: 137, endPoint x: 535, endPoint y: 191, distance: 253.6
click at [535, 191] on p "Realtime user experience is a core requirement for any web application, especia…" at bounding box center [587, 159] width 691 height 73
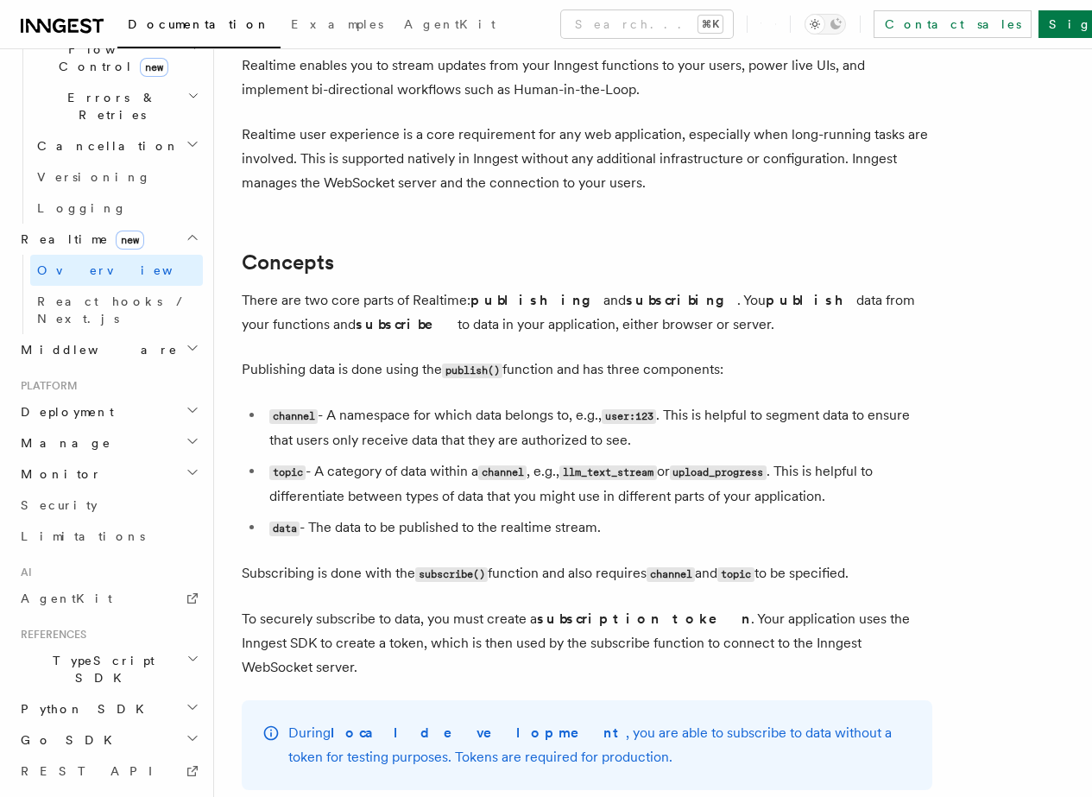
click at [535, 192] on p "Realtime user experience is a core requirement for any web application, especia…" at bounding box center [587, 159] width 691 height 73
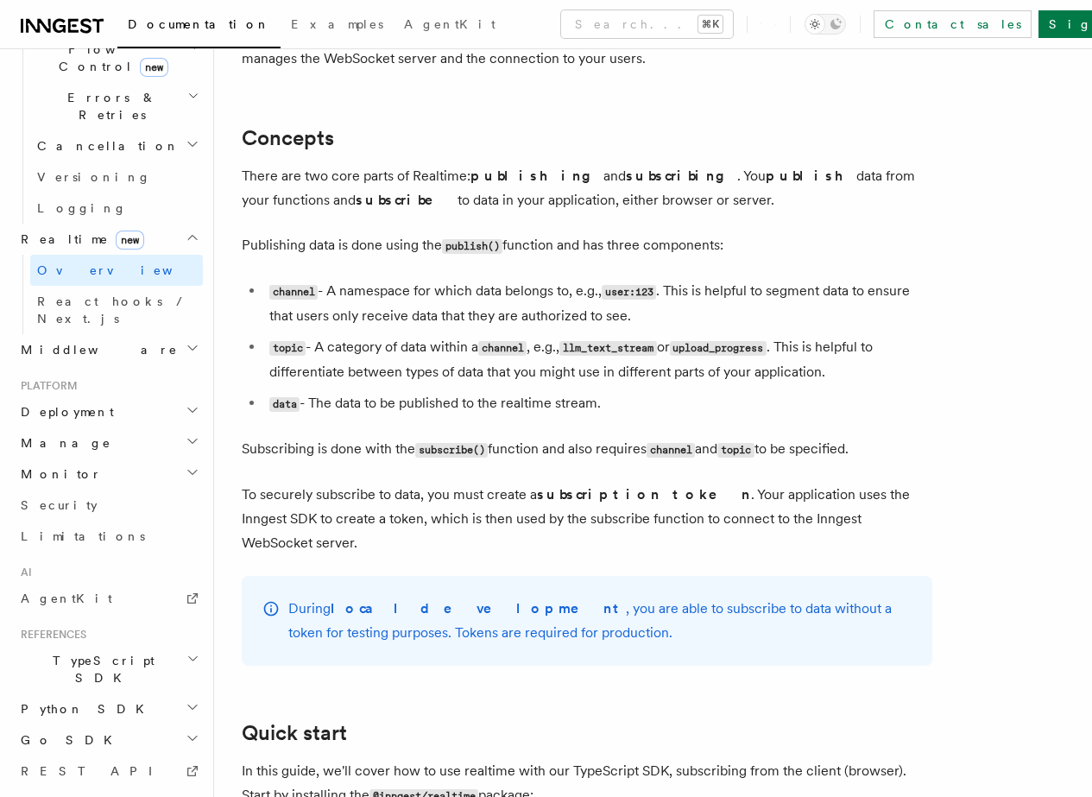
scroll to position [418, 0]
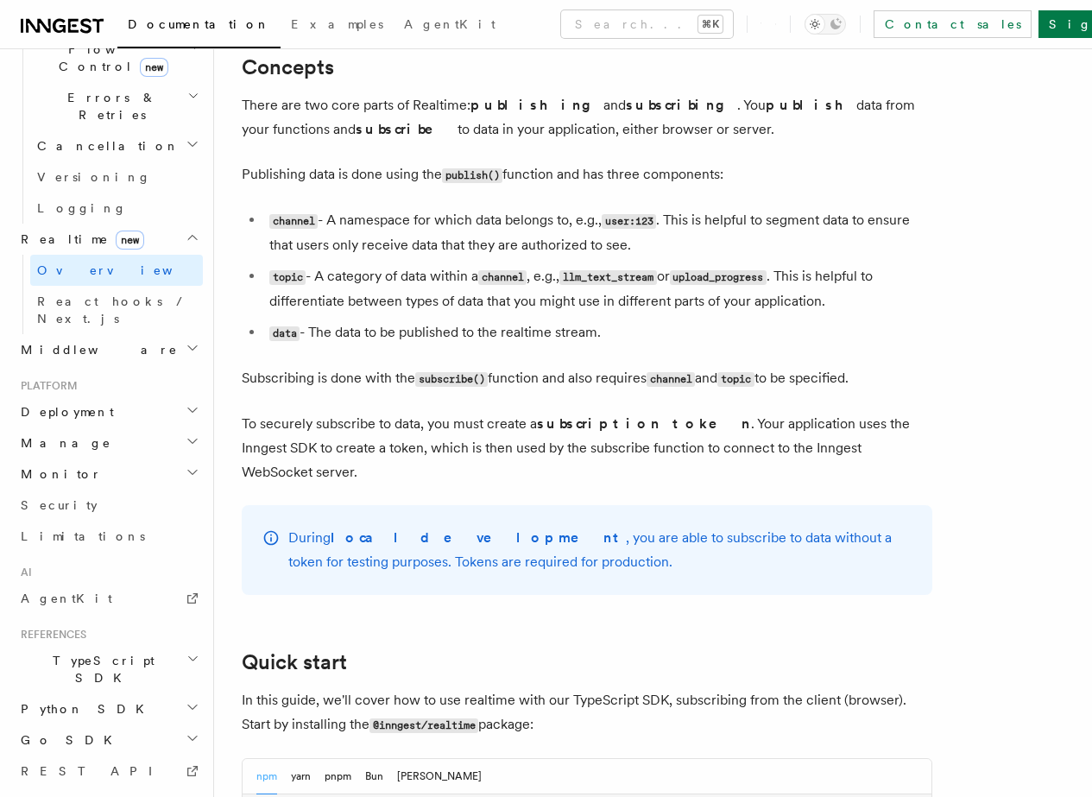
click at [106, 451] on div "Home Quick start Next.js Node.js Python Inngest tour Install the SDK Your first…" at bounding box center [108, 195] width 189 height 1561
click at [105, 583] on link "AgentKit" at bounding box center [108, 598] width 189 height 31
